Goal: Task Accomplishment & Management: Manage account settings

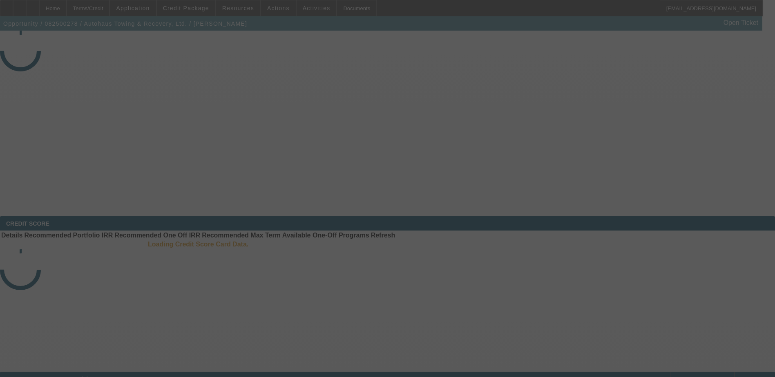
select select "3"
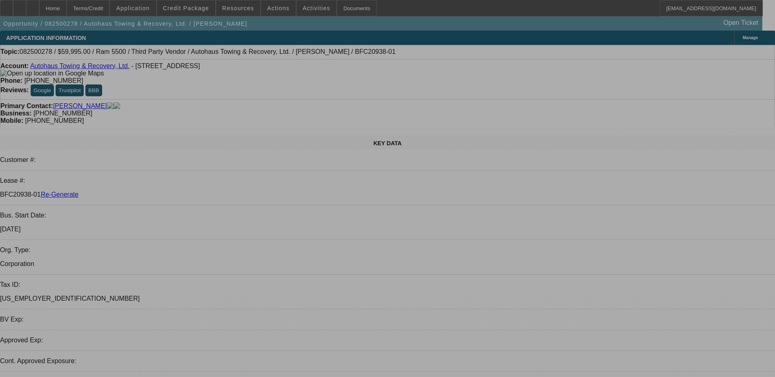
select select "0"
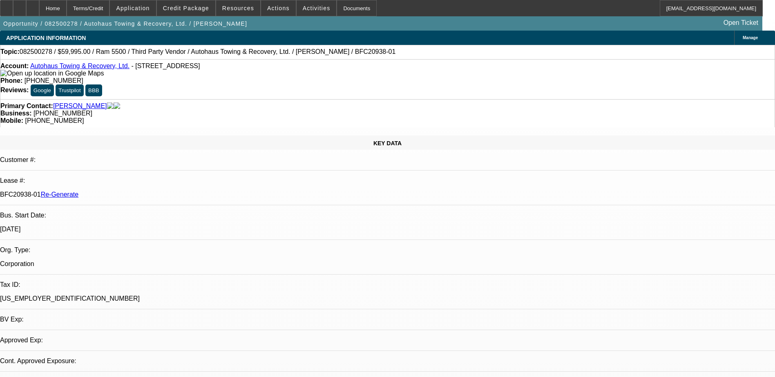
select select "0"
select select "1"
select select "2"
select select "6"
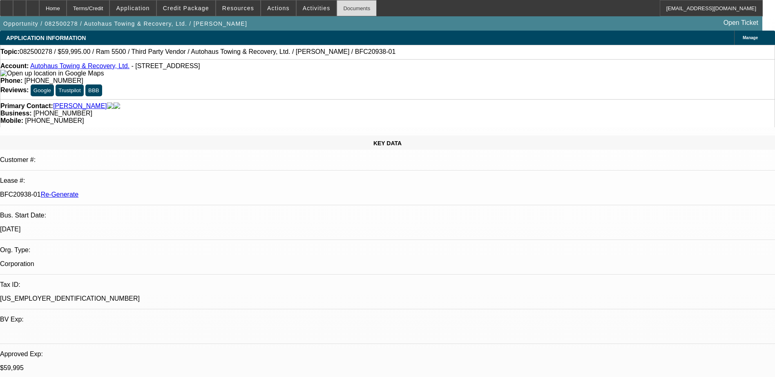
click at [337, 11] on div "Documents" at bounding box center [357, 8] width 40 height 16
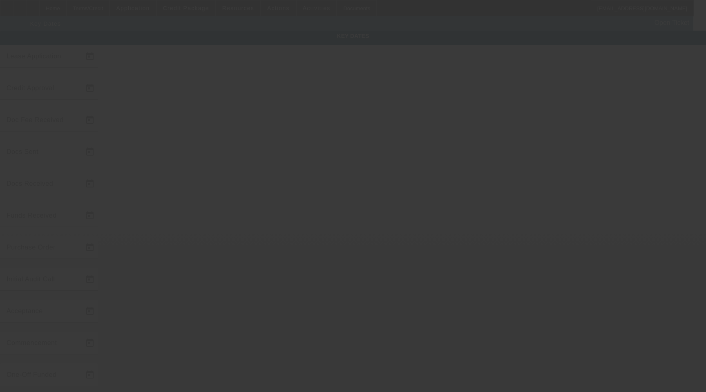
type input "8/12/2025"
type input "8/13/2025"
type input "8/14/2025"
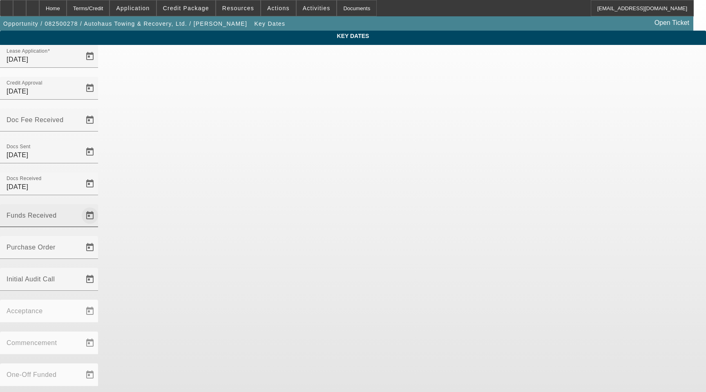
click at [100, 206] on span "Open calendar" at bounding box center [90, 216] width 20 height 20
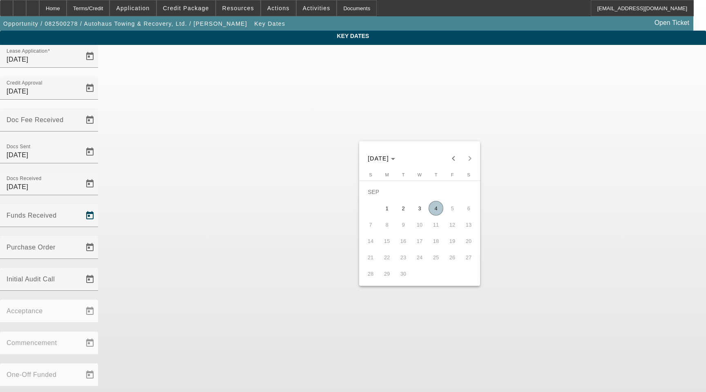
click at [435, 211] on span "4" at bounding box center [435, 208] width 15 height 15
type input "9/4/2025"
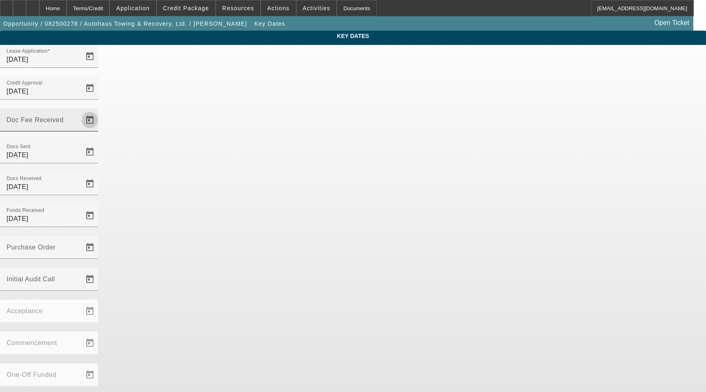
click at [100, 110] on span "Open calendar" at bounding box center [90, 120] width 20 height 20
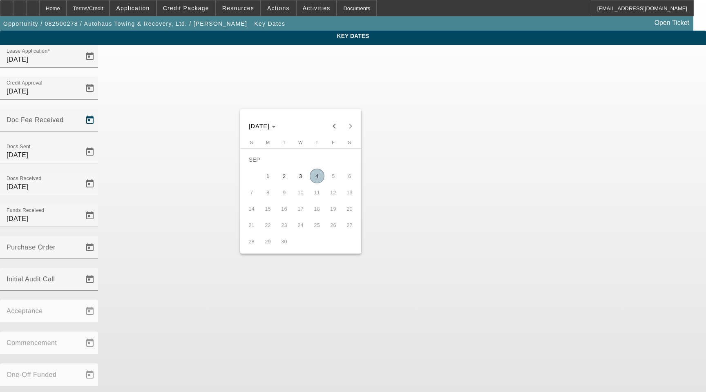
click at [317, 178] on span "4" at bounding box center [317, 176] width 15 height 15
type input "9/4/2025"
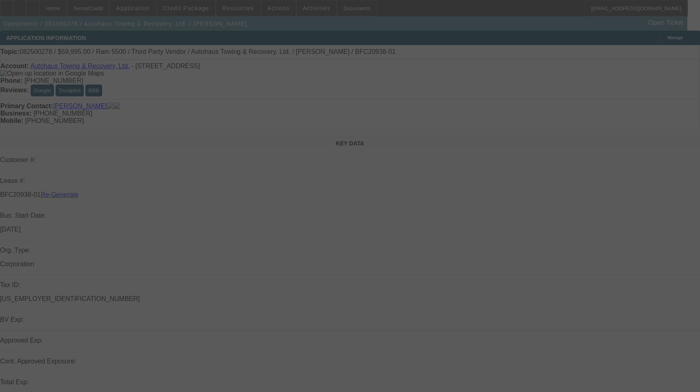
select select "3"
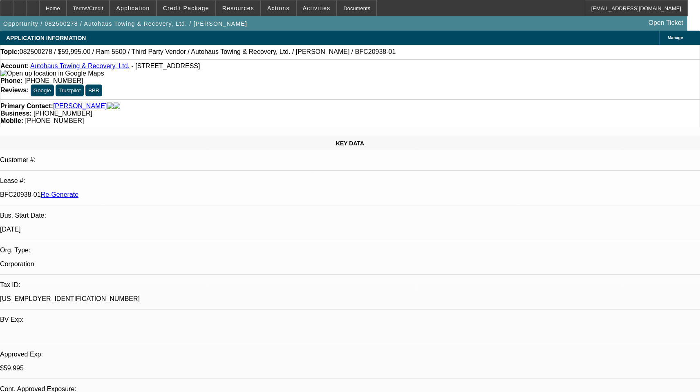
select select "0"
select select "2"
select select "0"
select select "6"
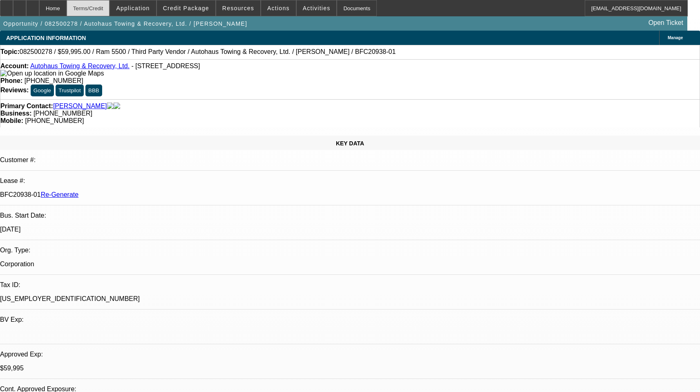
click at [110, 7] on div "Terms/Credit" at bounding box center [88, 8] width 43 height 16
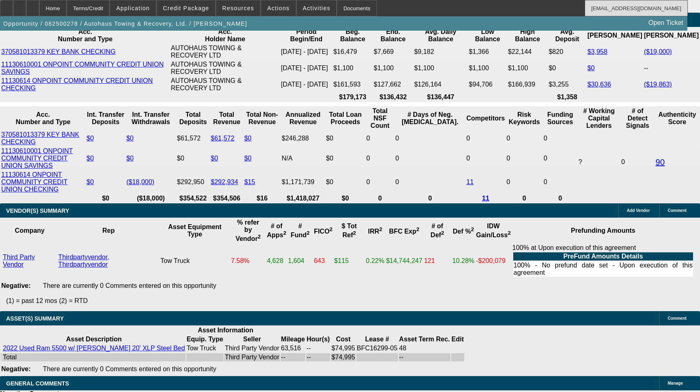
scroll to position [1597, 0]
